Goal: Information Seeking & Learning: Learn about a topic

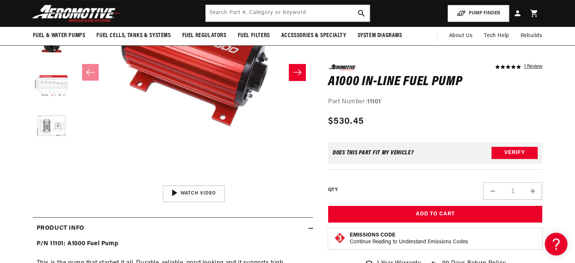
scroll to position [162, 0]
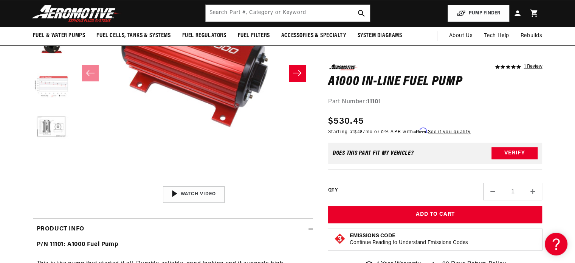
click at [52, 90] on button "Load image 4 in gallery view" at bounding box center [52, 87] width 38 height 38
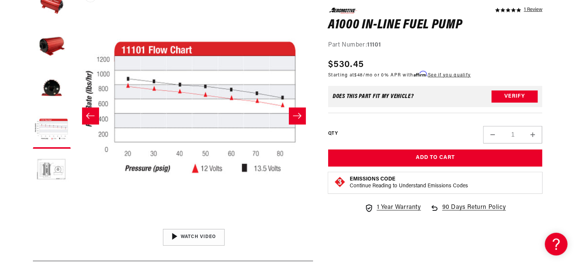
scroll to position [119, 0]
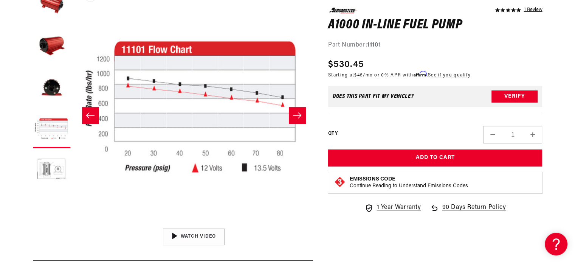
click at [74, 225] on button "Open media 4 in modal" at bounding box center [74, 225] width 0 height 0
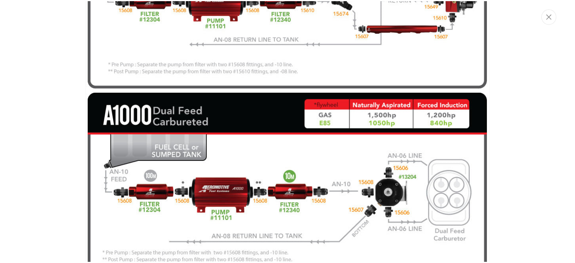
scroll to position [1836, 0]
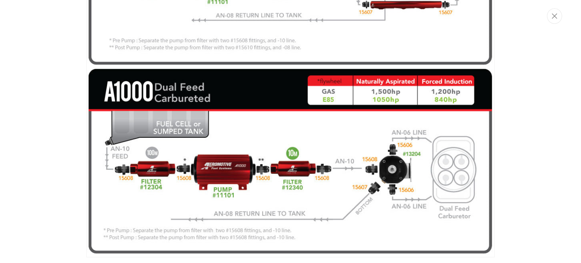
click at [531, 120] on div "Media gallery" at bounding box center [290, 131] width 581 height 263
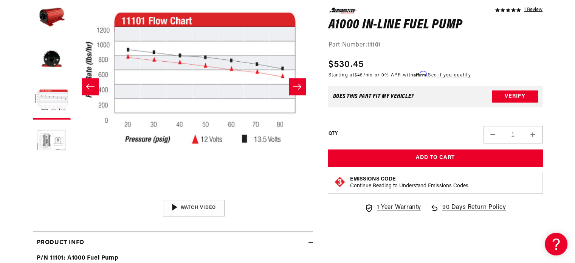
scroll to position [151, 0]
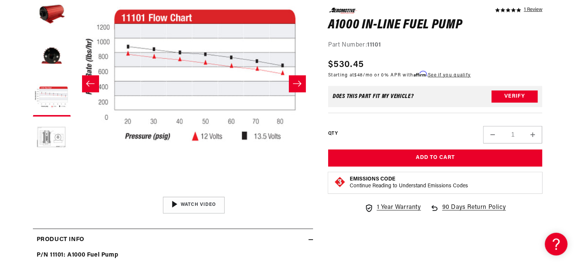
click at [300, 82] on icon "Slide right" at bounding box center [297, 84] width 9 height 8
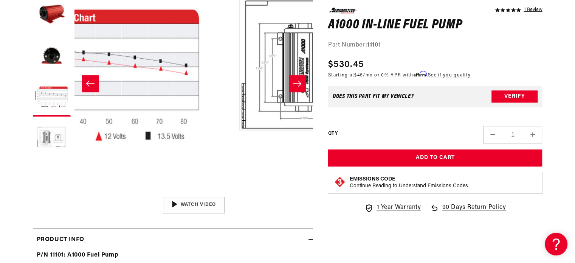
click at [300, 82] on icon "Slide right" at bounding box center [297, 84] width 9 height 8
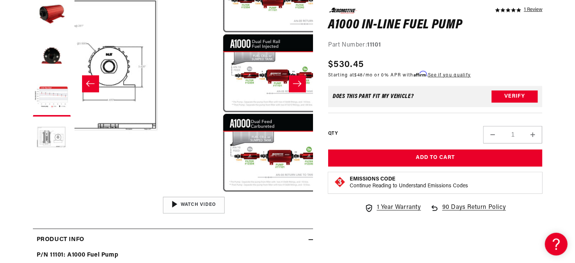
click at [300, 82] on icon "Slide right" at bounding box center [297, 84] width 9 height 8
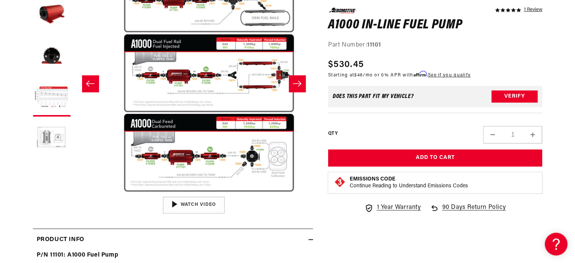
click at [300, 82] on icon "Slide right" at bounding box center [297, 84] width 9 height 8
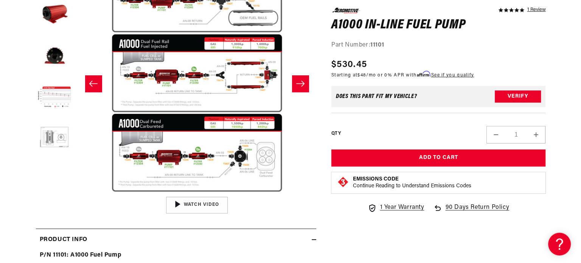
scroll to position [41, 0]
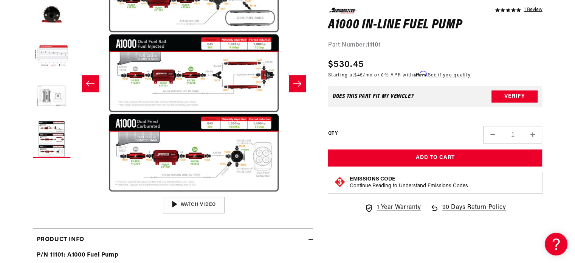
click at [74, 193] on button "Open media 6 in modal" at bounding box center [74, 193] width 0 height 0
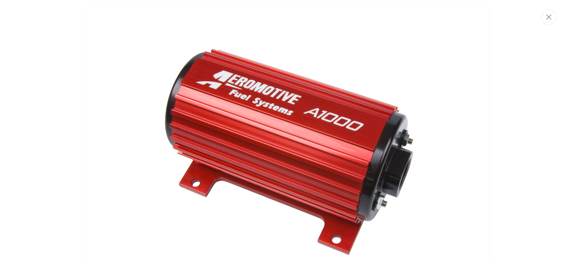
scroll to position [0, 0]
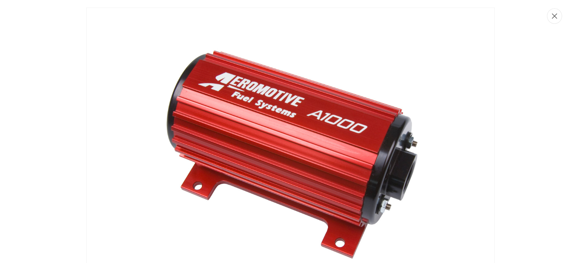
click at [559, 12] on button "Close" at bounding box center [554, 16] width 15 height 16
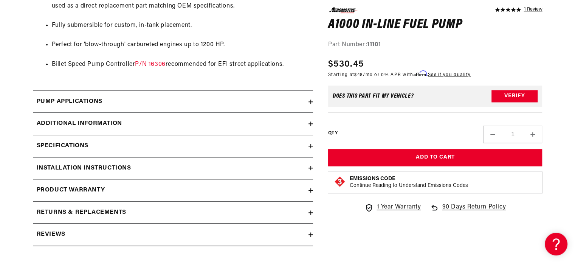
scroll to position [697, 0]
click at [309, 102] on icon at bounding box center [311, 101] width 5 height 5
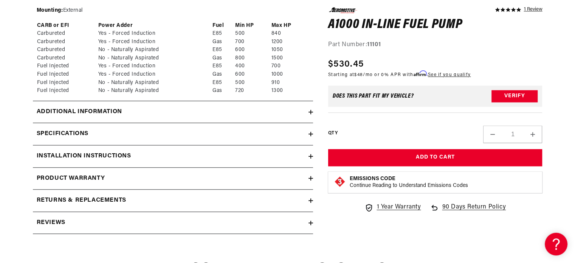
scroll to position [804, 0]
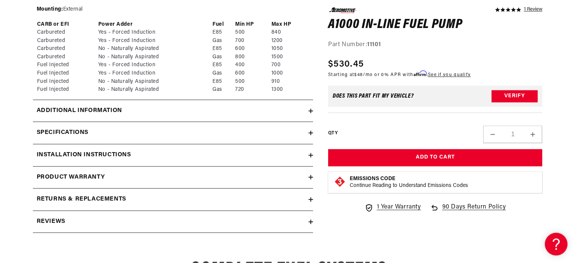
click at [309, 112] on icon at bounding box center [311, 111] width 5 height 5
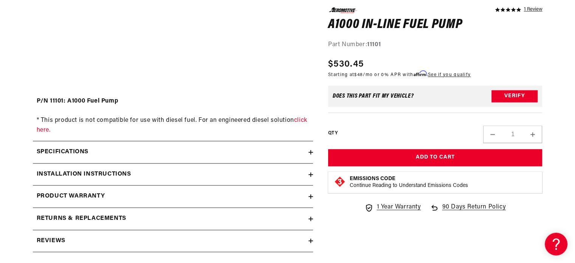
scroll to position [987, 0]
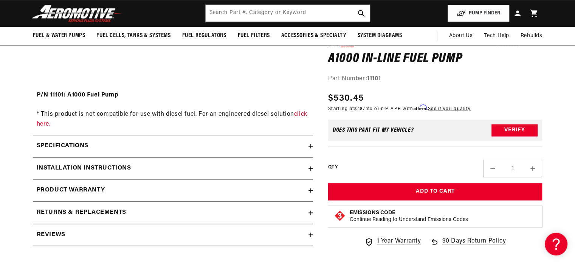
click at [304, 142] on div "Specifications" at bounding box center [171, 146] width 276 height 10
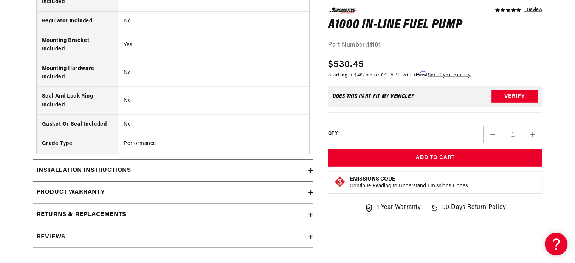
scroll to position [1651, 0]
